Goal: Task Accomplishment & Management: Complete application form

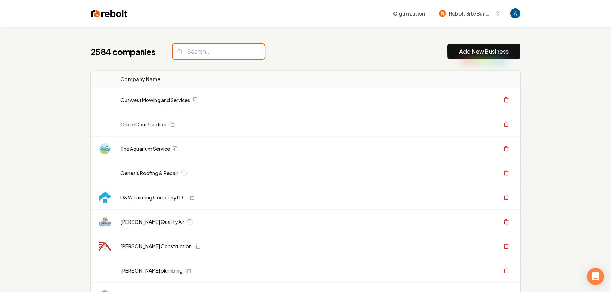
click at [223, 50] on input "search" at bounding box center [219, 51] width 92 height 15
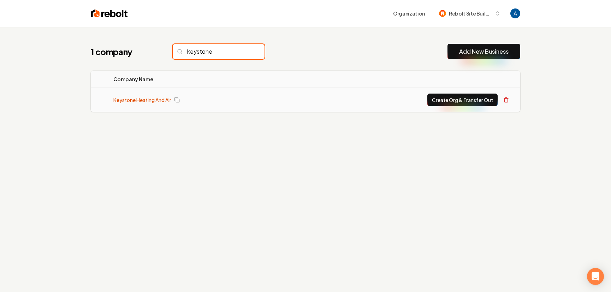
type input "keystone"
click at [149, 102] on link "Keystone Heating And Air" at bounding box center [142, 99] width 58 height 7
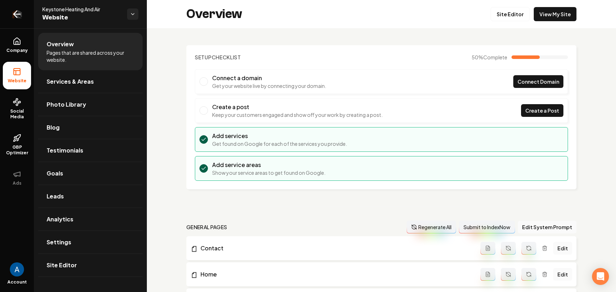
click at [15, 16] on icon "Return to dashboard" at bounding box center [15, 14] width 3 height 7
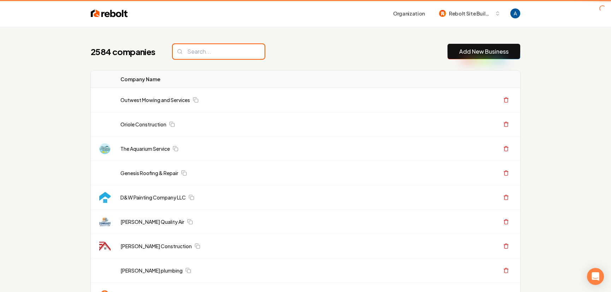
click at [212, 52] on input "search" at bounding box center [219, 51] width 92 height 15
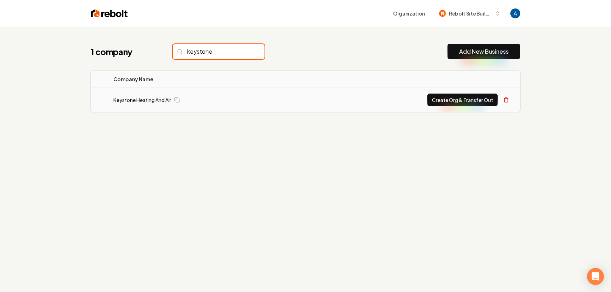
type input "keystone"
click at [319, 101] on div "Create Org & Transfer Out" at bounding box center [402, 100] width 218 height 13
click at [260, 101] on div "Keystone Heating And Air" at bounding box center [199, 99] width 172 height 7
click at [486, 99] on button "Create Org & Transfer Out" at bounding box center [462, 100] width 70 height 13
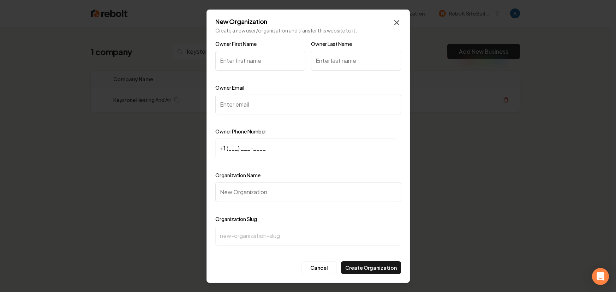
click at [396, 22] on icon "button" at bounding box center [396, 22] width 8 height 8
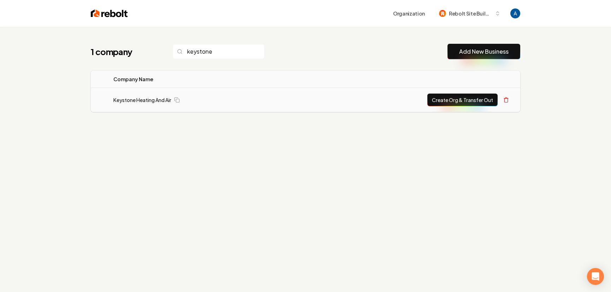
click at [462, 98] on button "Create Org & Transfer Out" at bounding box center [462, 100] width 70 height 13
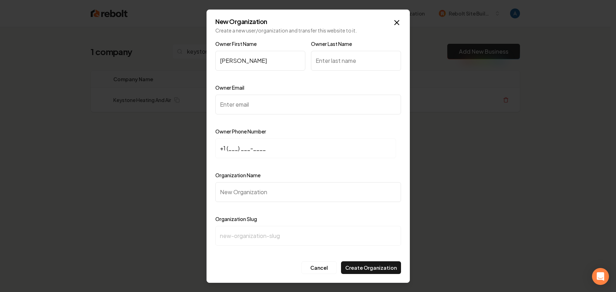
type input "Eric"
click at [333, 60] on input "Owner Last Name" at bounding box center [356, 61] width 90 height 20
type input "Rosevear"
click at [286, 100] on input "Owner Email" at bounding box center [308, 105] width 186 height 20
paste input "keystoneheatandair@yahoo.com"
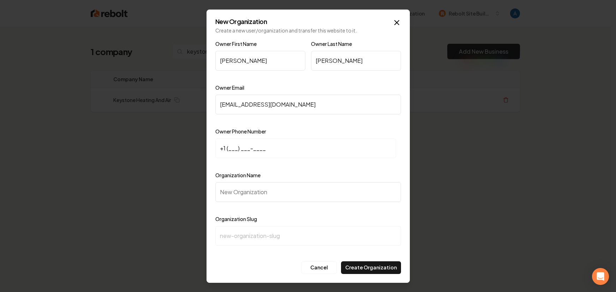
type input "keystoneheatandair@yahoo.com"
click at [238, 150] on input "+1 (___) ___-____" at bounding box center [305, 148] width 181 height 20
paste input "801) 792-5772"
type input "+1 (801) 792-5772"
click at [258, 196] on input "Organization Name" at bounding box center [308, 192] width 186 height 20
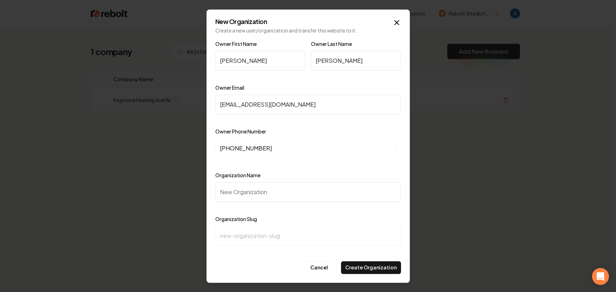
type input "K"
type input "k"
type input "Ke"
type input "ke"
type input "Key"
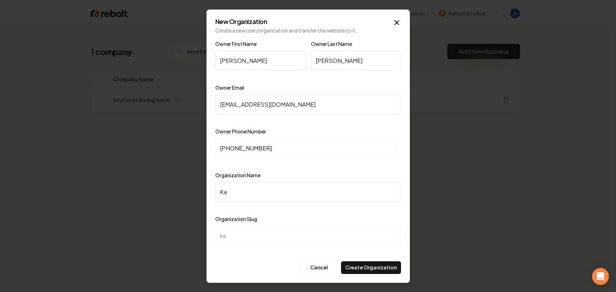
type input "key"
type input "Keys"
type input "keys"
type input "Keyst"
type input "keyst"
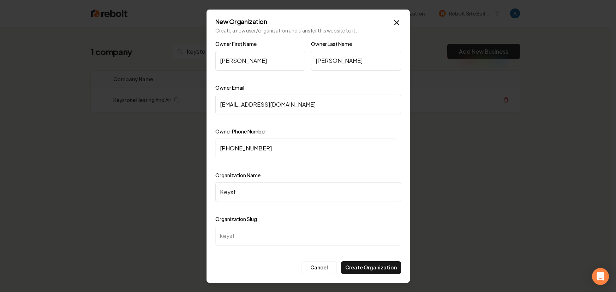
type input "Keysto"
type input "keysto"
type input "Keyston"
type input "keyston"
type input "Keystone"
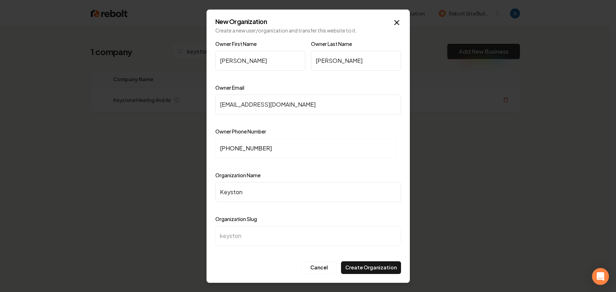
type input "keystone"
type input "Keystone H"
type input "keystone-h"
type input "Keystone He"
type input "keystone-he"
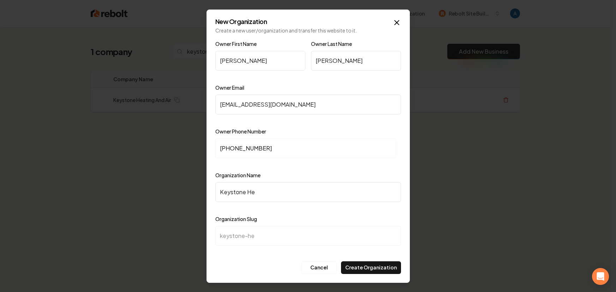
type input "Keystone Hea"
type input "keystone-hea"
type input "Keystone Heat"
type input "keystone-heat"
type input "Keystone Heati"
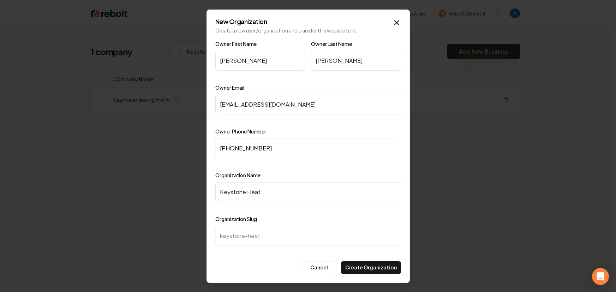
type input "keystone-heati"
type input "Keystone Heatin"
type input "keystone-heatin"
type input "Keystone Heating"
type input "keystone-heating"
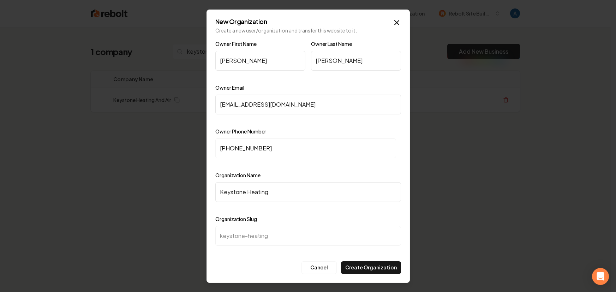
type input "Keystone Heating a"
type input "keystone-heating-a"
type input "Keystone Heating an"
type input "keystone-heating-an"
type input "Keystone Heating and"
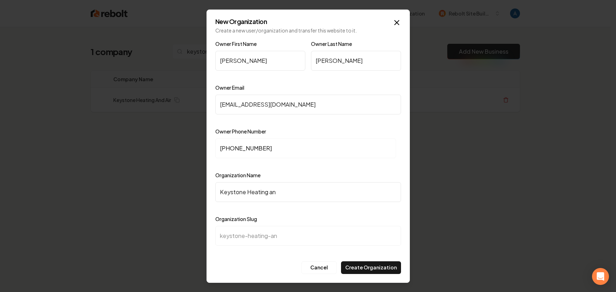
type input "keystone-heating-and"
type input "Keystone Heating and A"
type input "keystone-heating-and-a"
type input "Keystone Heating and Ai"
type input "keystone-heating-and-ai"
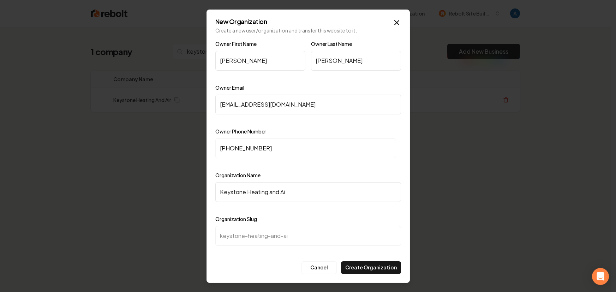
type input "Keystone Heating and Air"
type input "keystone-heating-and-air"
type input "Keystone Heating and Air"
click at [371, 269] on button "Create Organization" at bounding box center [371, 267] width 60 height 13
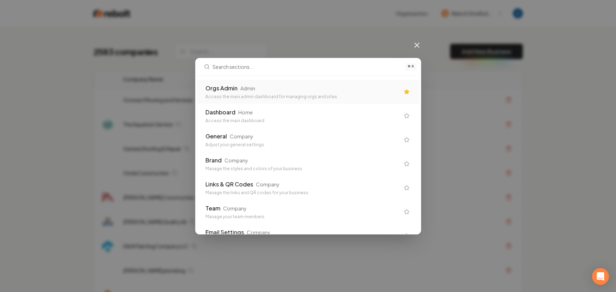
click at [276, 89] on div "Orgs Admin Admin" at bounding box center [302, 88] width 194 height 8
click at [253, 89] on td "Outwest Mowing and Services" at bounding box center [266, 100] width 296 height 24
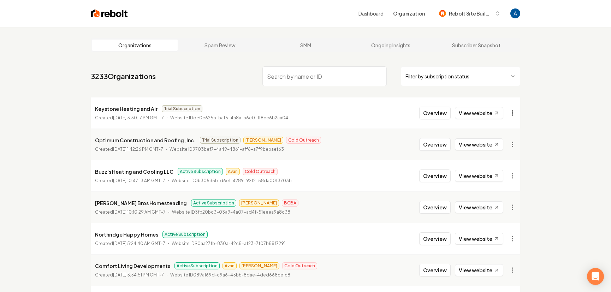
click at [510, 112] on html "Dashboard Organization Rebolt Site Builder Organizations Spam Review SMM Ongoin…" at bounding box center [305, 146] width 611 height 292
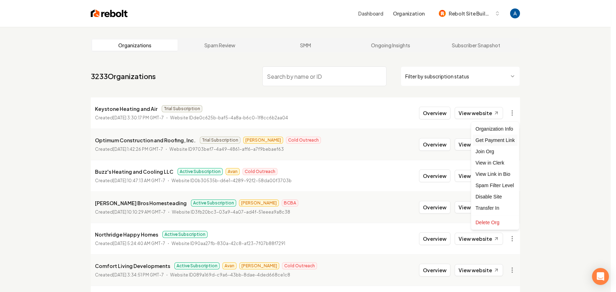
click at [494, 139] on div "Get Payment Link" at bounding box center [495, 139] width 45 height 11
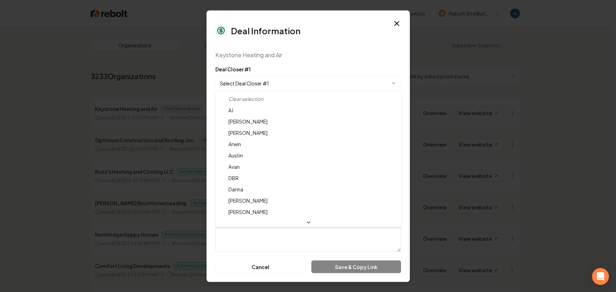
click at [294, 83] on body "Dashboard Organization Rebolt Site Builder Organizations Spam Review SMM Ongoin…" at bounding box center [305, 146] width 611 height 292
select select "**********"
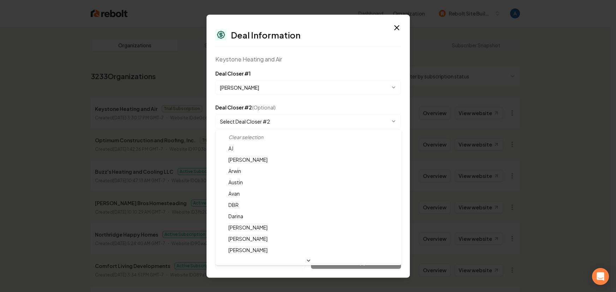
click at [280, 125] on body "Dashboard Organization Rebolt Site Builder Organizations Spam Review SMM Ongoin…" at bounding box center [305, 146] width 611 height 292
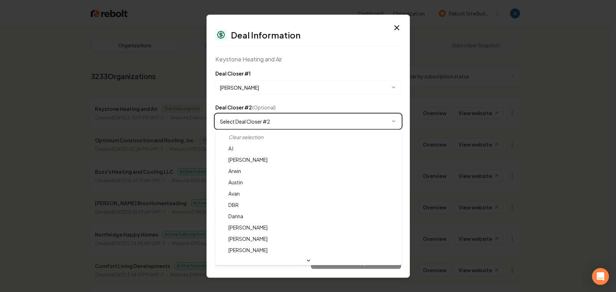
click at [307, 104] on body "Dashboard Organization Rebolt Site Builder Organizations Spam Review SMM Ongoin…" at bounding box center [305, 146] width 611 height 292
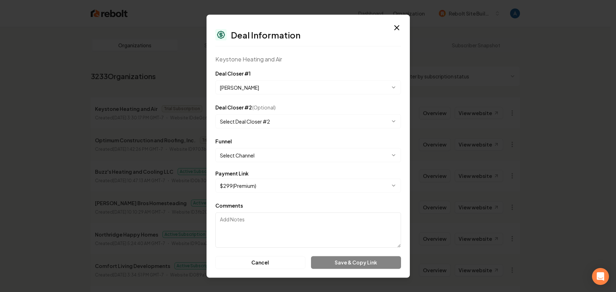
click at [258, 154] on body "Dashboard Organization Rebolt Site Builder Organizations Spam Review SMM Ongoin…" at bounding box center [305, 146] width 611 height 292
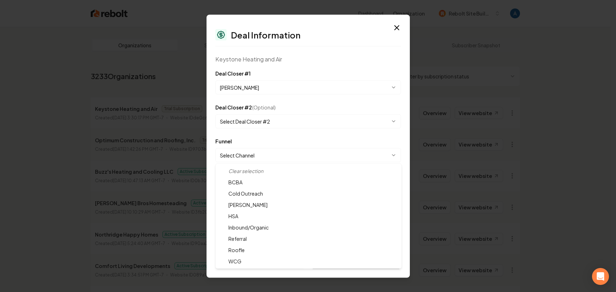
select select "**********"
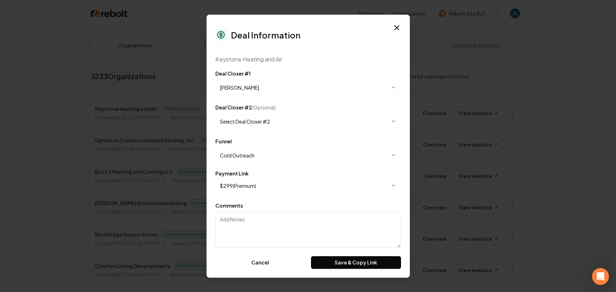
click at [277, 187] on body "Dashboard Organization Rebolt Site Builder Organizations Spam Review SMM Ongoin…" at bounding box center [305, 146] width 611 height 292
click at [333, 261] on button "Save & Copy Link" at bounding box center [356, 262] width 90 height 13
